Goal: Find contact information: Find contact information

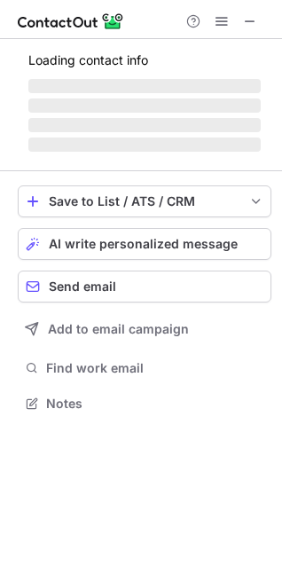
scroll to position [370, 282]
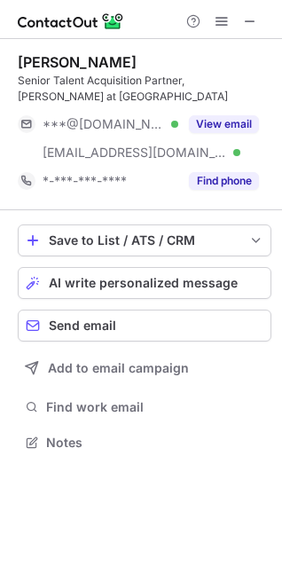
scroll to position [431, 282]
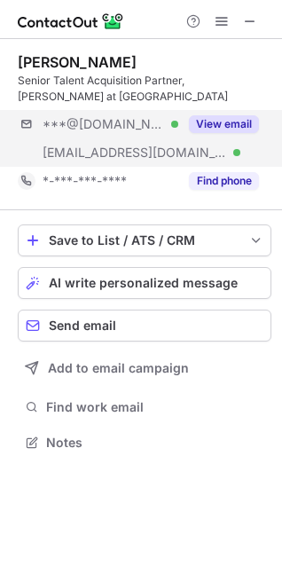
click at [187, 156] on div "***@[DOMAIN_NAME] Verified [EMAIL_ADDRESS][DOMAIN_NAME] Verified View email" at bounding box center [145, 138] width 254 height 57
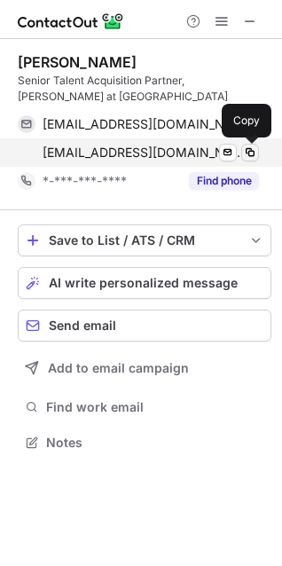
click at [249, 152] on span at bounding box center [250, 153] width 14 height 14
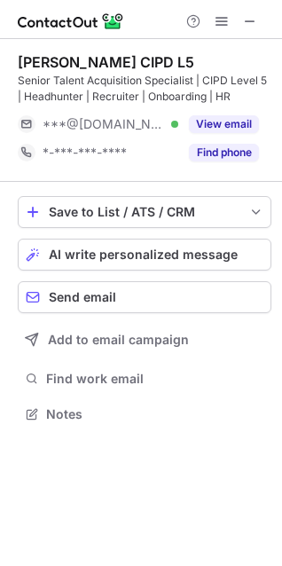
scroll to position [402, 282]
click at [245, 15] on span at bounding box center [250, 21] width 14 height 14
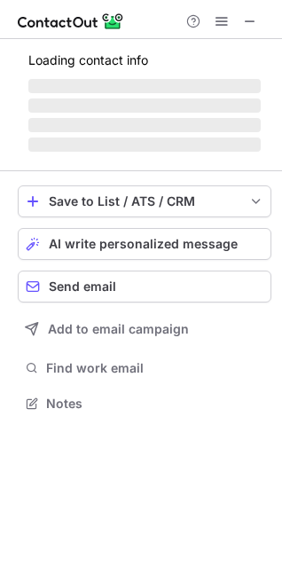
scroll to position [402, 282]
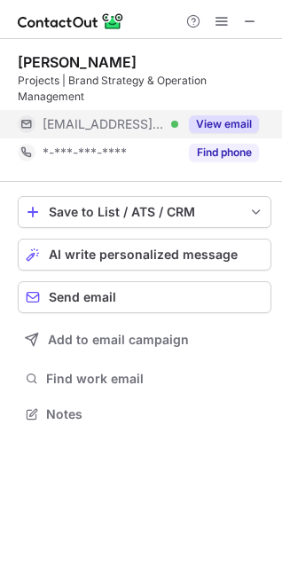
click at [226, 126] on button "View email" at bounding box center [224, 124] width 70 height 18
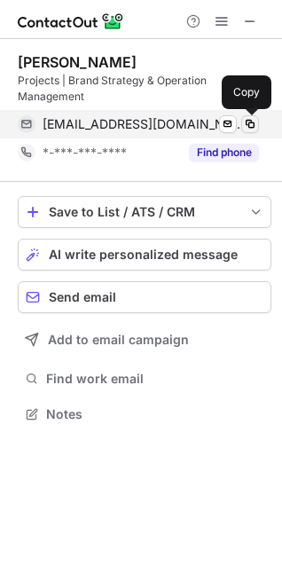
click at [247, 124] on span at bounding box center [250, 124] width 14 height 14
